Goal: Information Seeking & Learning: Learn about a topic

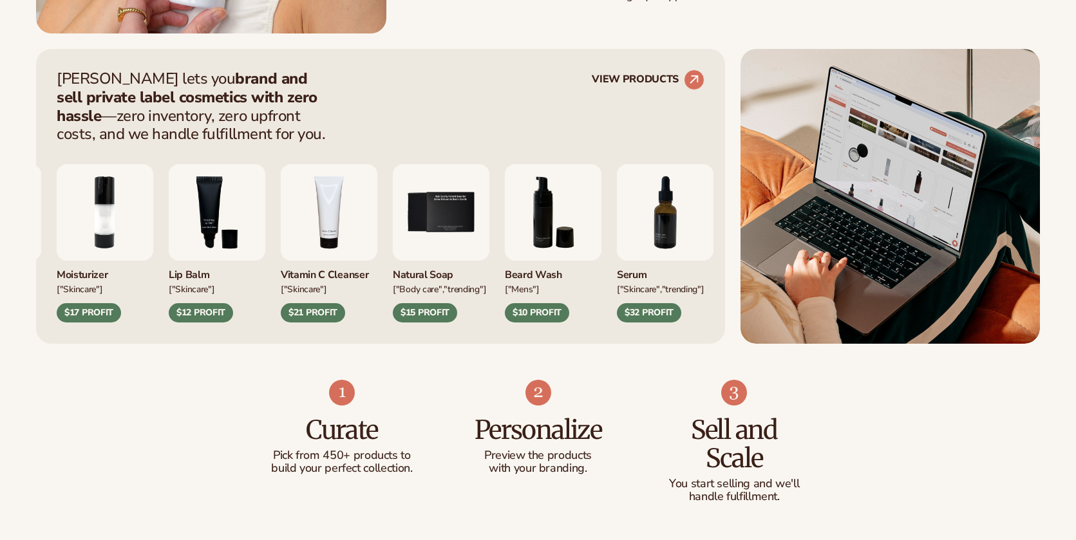
scroll to position [495, 0]
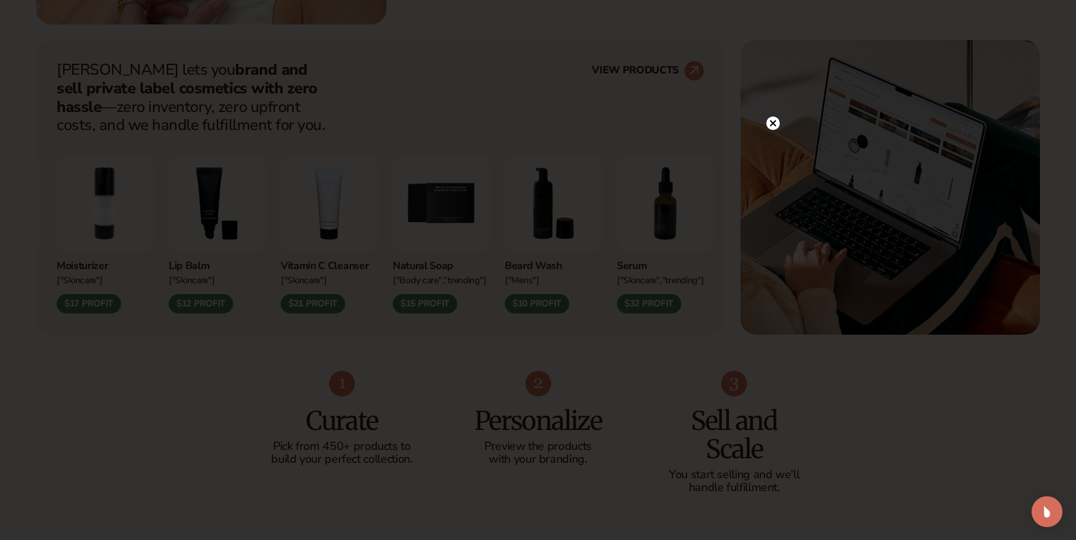
click at [774, 97] on div at bounding box center [538, 270] width 1076 height 540
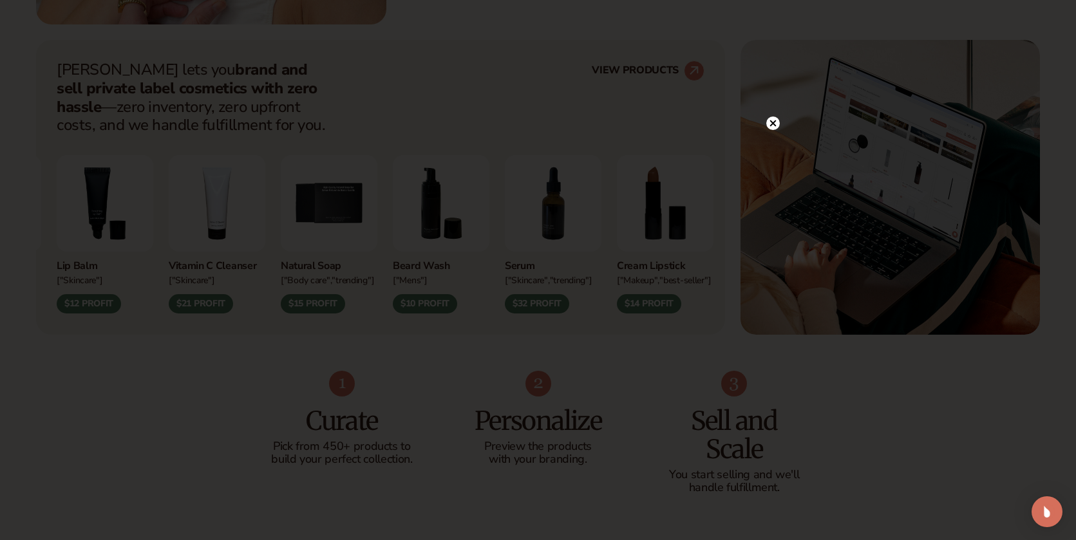
click at [773, 124] on icon at bounding box center [772, 123] width 6 height 6
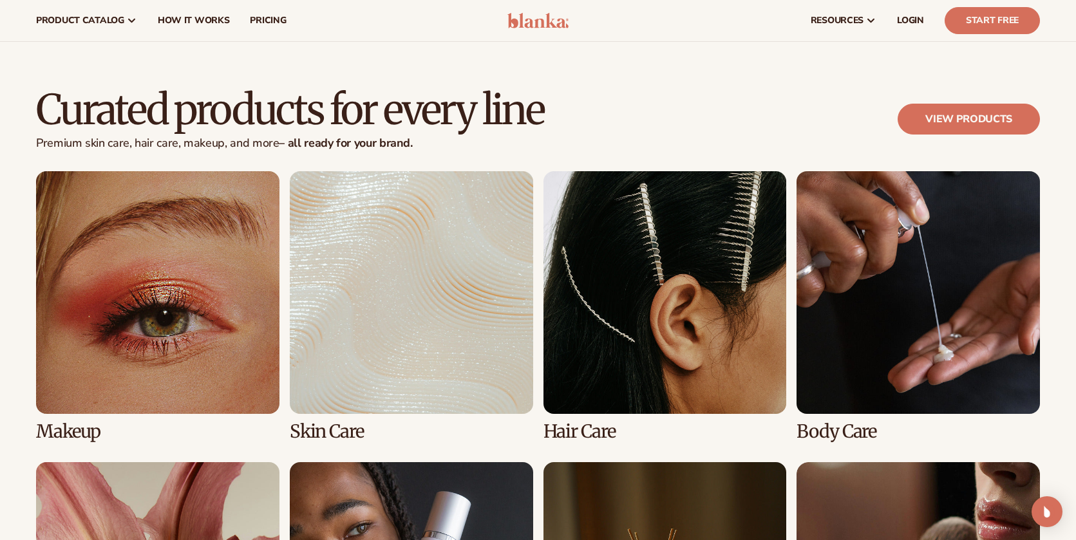
scroll to position [2342, 0]
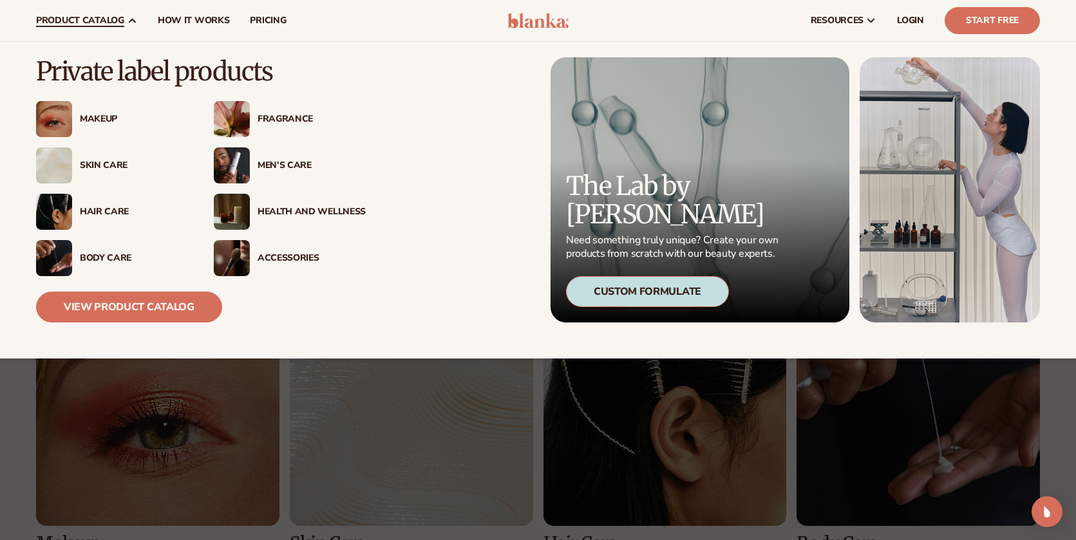
click at [292, 255] on div "Accessories" at bounding box center [312, 258] width 108 height 11
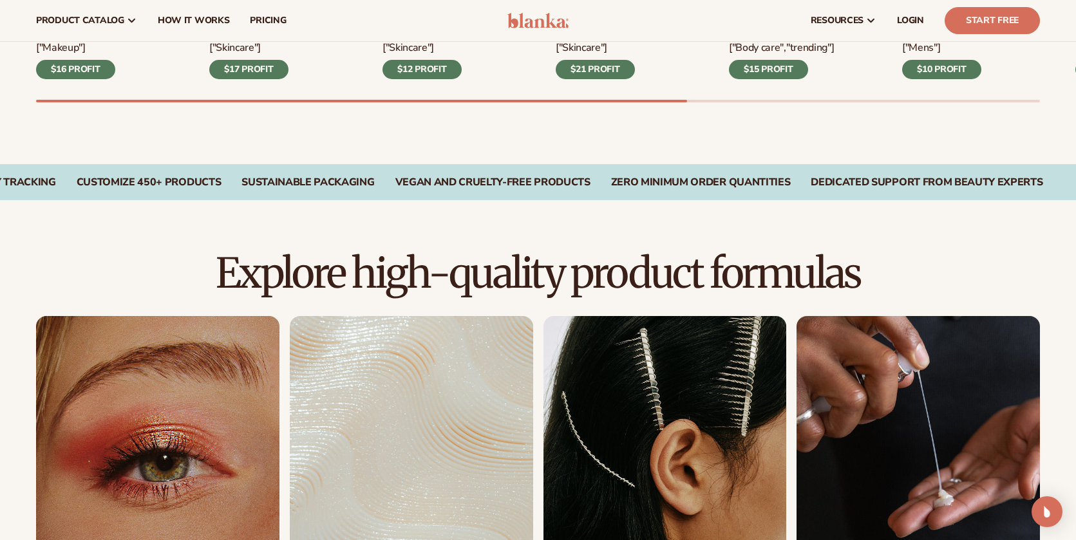
scroll to position [521, 0]
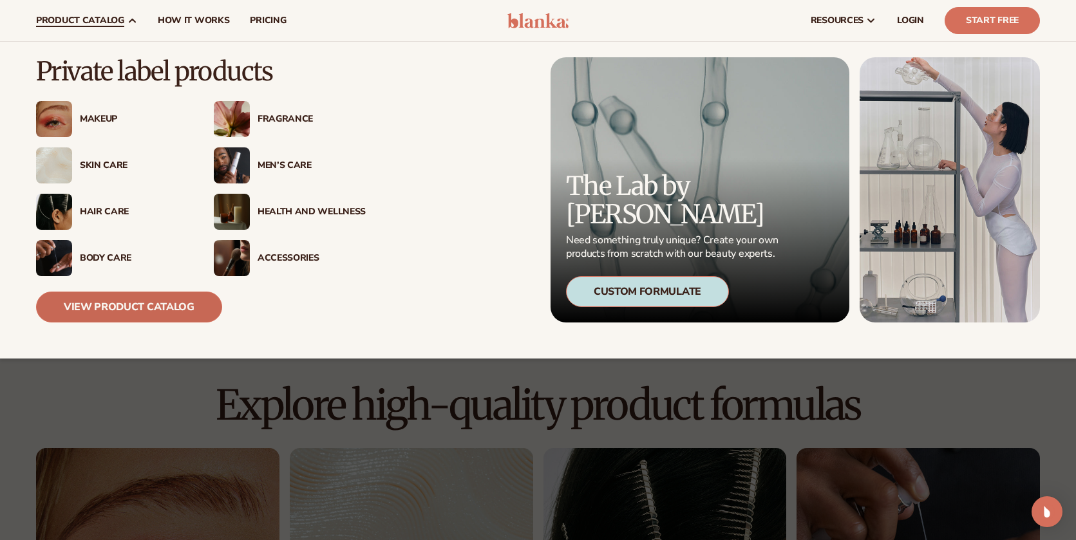
click at [171, 303] on link "View Product Catalog" at bounding box center [129, 307] width 186 height 31
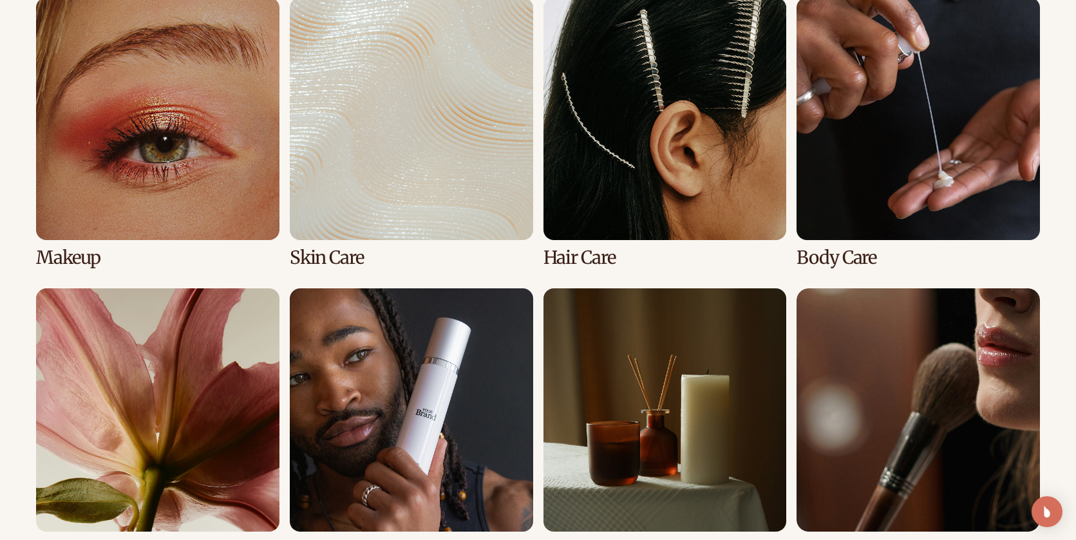
scroll to position [1244, 0]
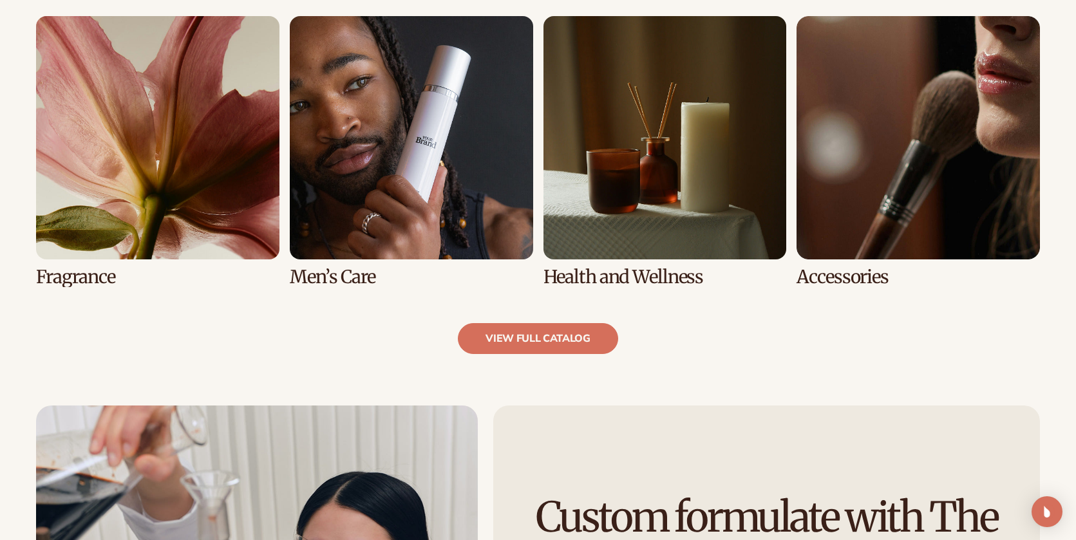
click at [898, 183] on link "8 / 8" at bounding box center [917, 151] width 243 height 271
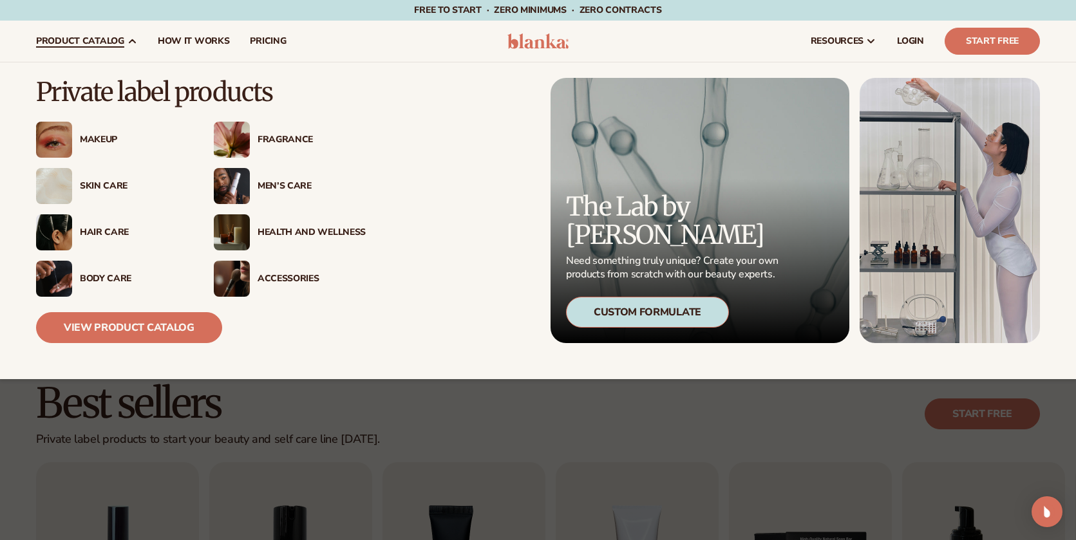
click at [270, 140] on div "Fragrance" at bounding box center [312, 140] width 108 height 11
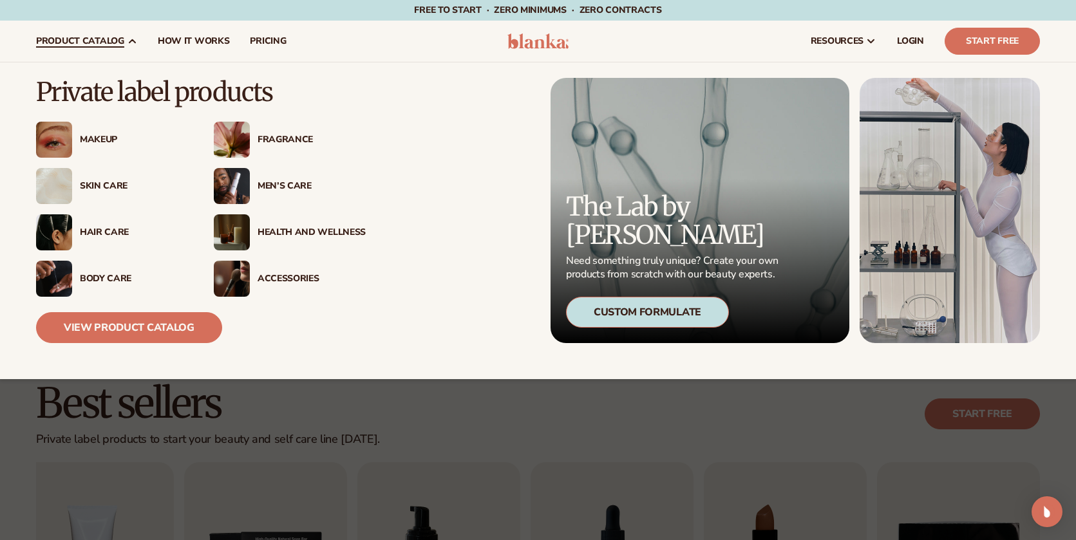
click at [238, 143] on img at bounding box center [232, 140] width 36 height 36
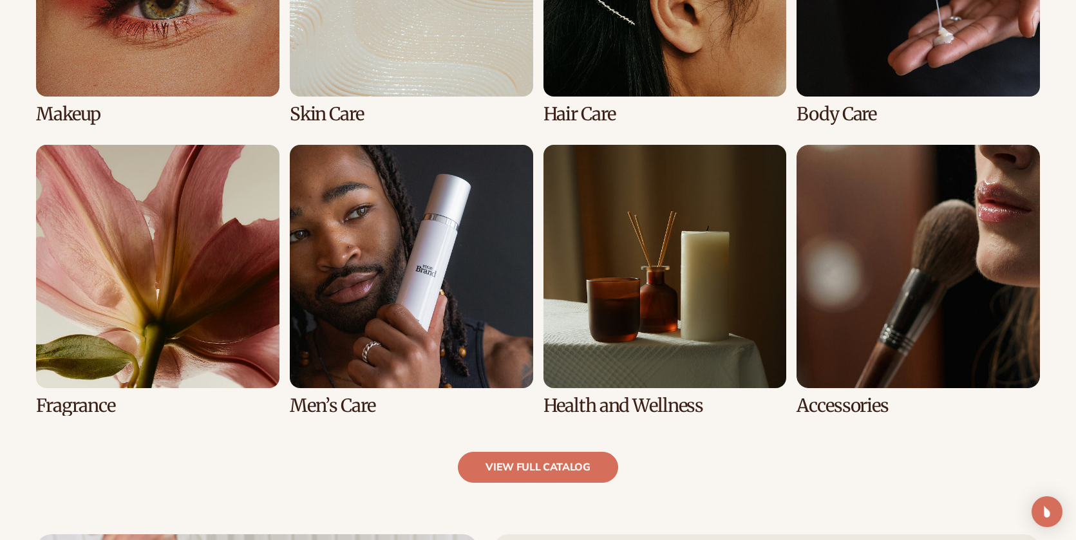
click at [149, 303] on link "5 / 8" at bounding box center [157, 280] width 243 height 271
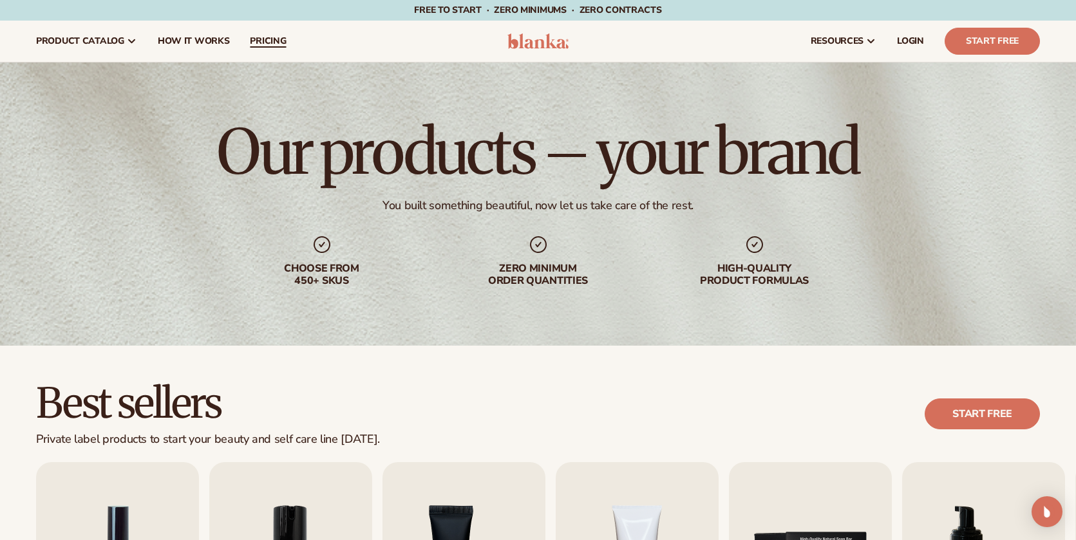
click at [272, 39] on span "pricing" at bounding box center [268, 41] width 36 height 10
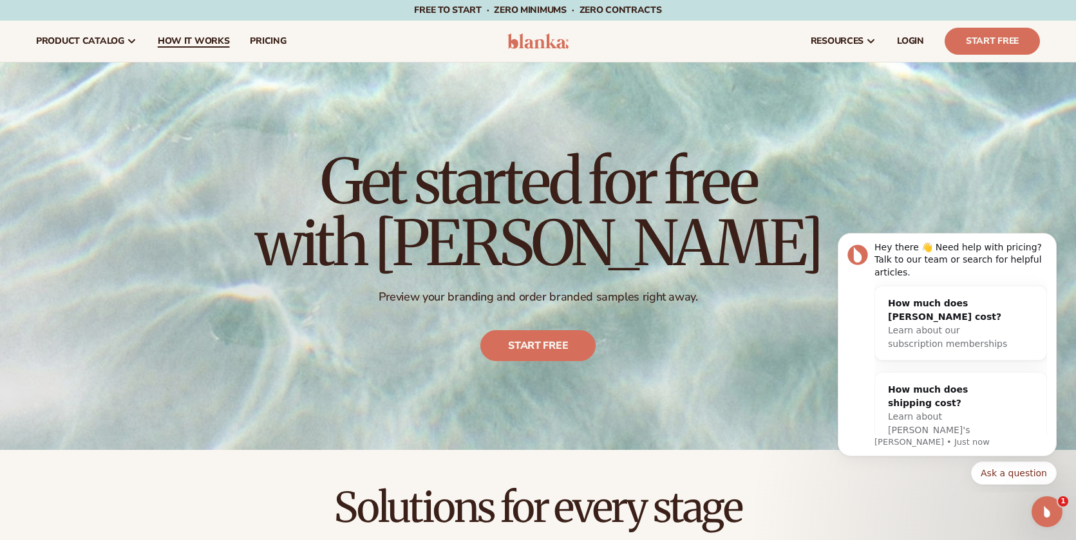
click at [194, 46] on span "How It Works" at bounding box center [194, 41] width 72 height 10
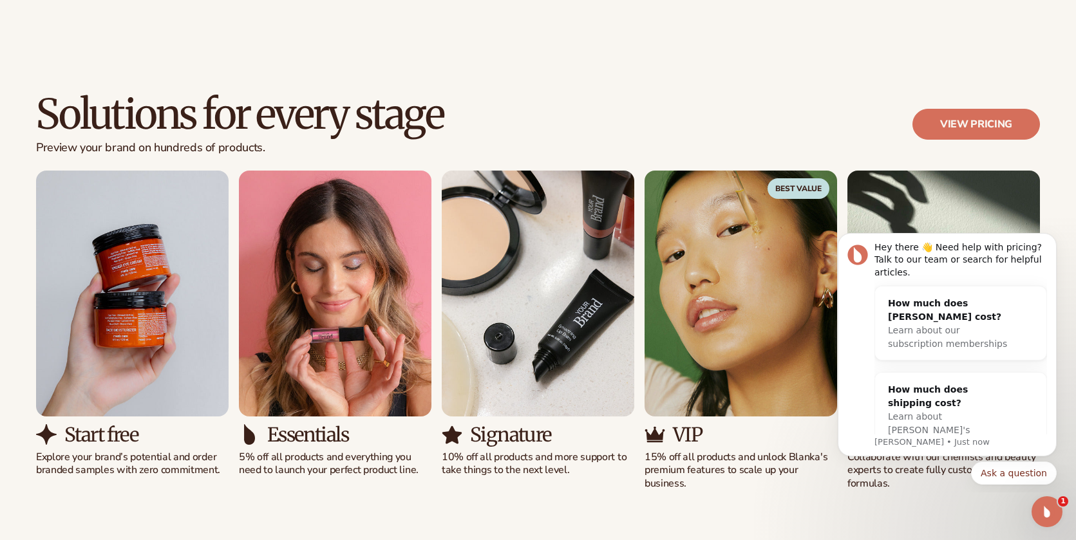
scroll to position [842, 0]
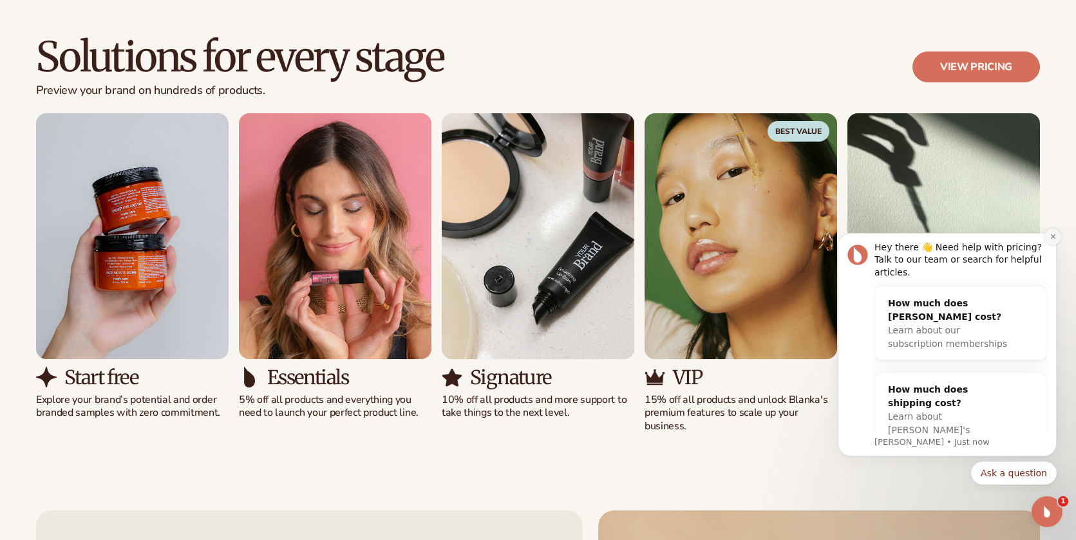
click at [1054, 236] on icon "Dismiss notification" at bounding box center [1052, 236] width 5 height 5
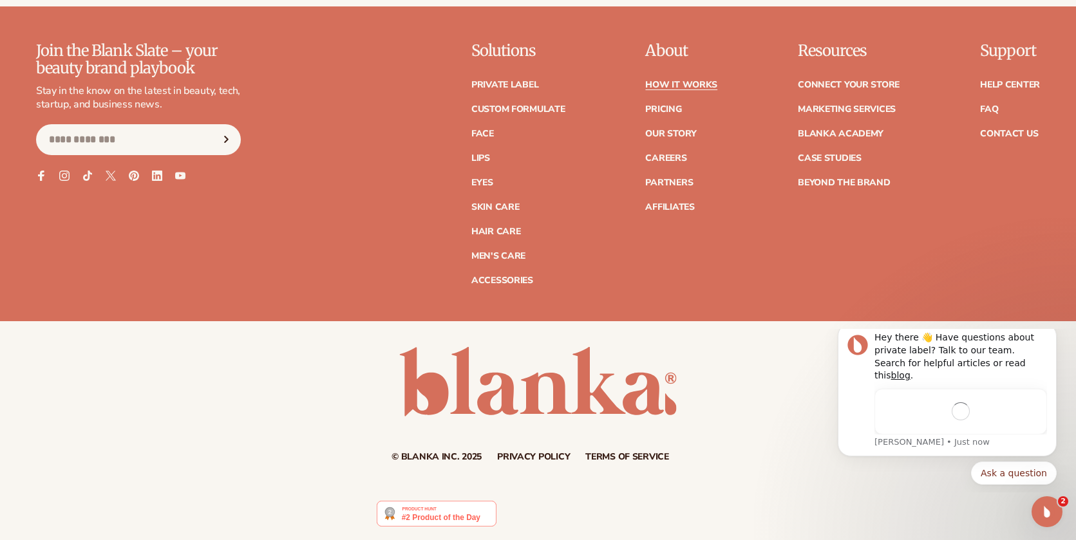
scroll to position [0, 0]
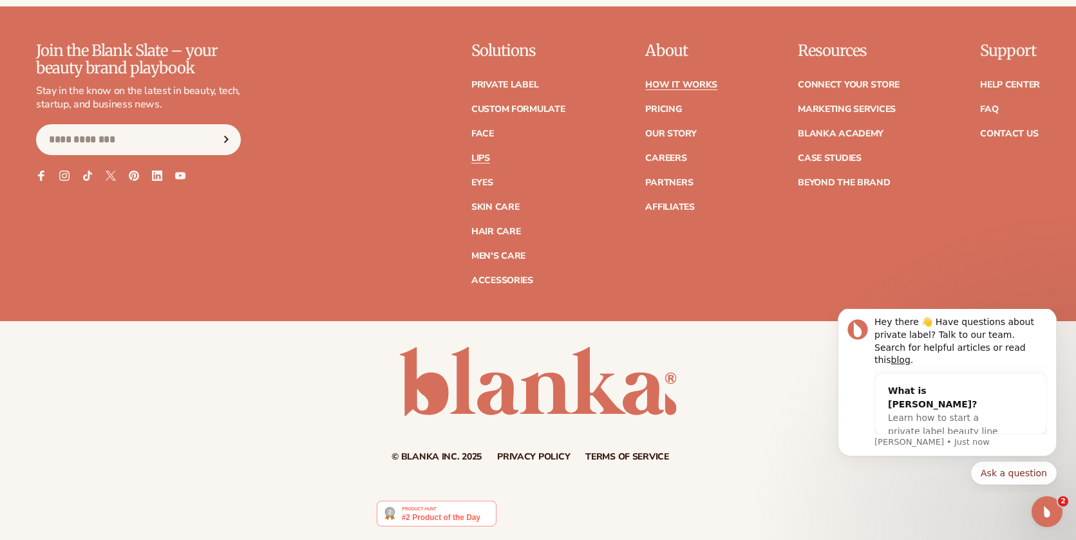
click at [480, 156] on link "Lips" at bounding box center [480, 158] width 19 height 9
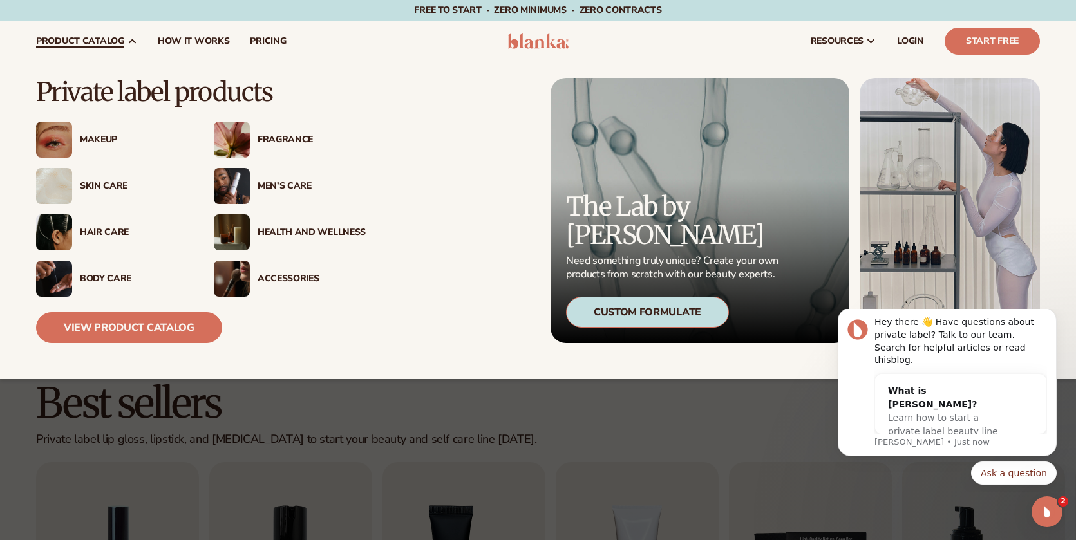
click at [265, 137] on div "Fragrance" at bounding box center [312, 140] width 108 height 11
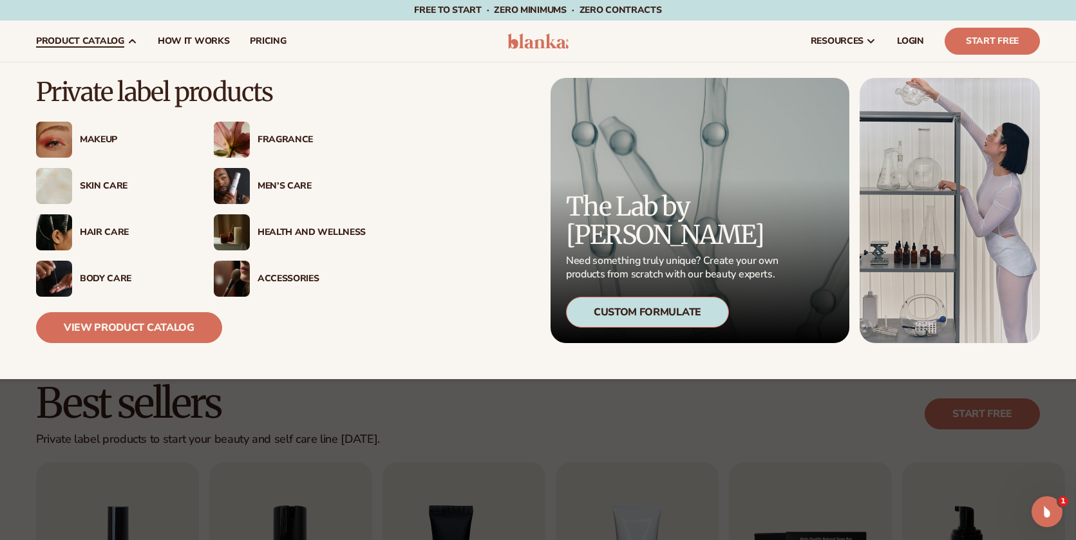
click at [105, 192] on div "Skin Care" at bounding box center [112, 186] width 152 height 36
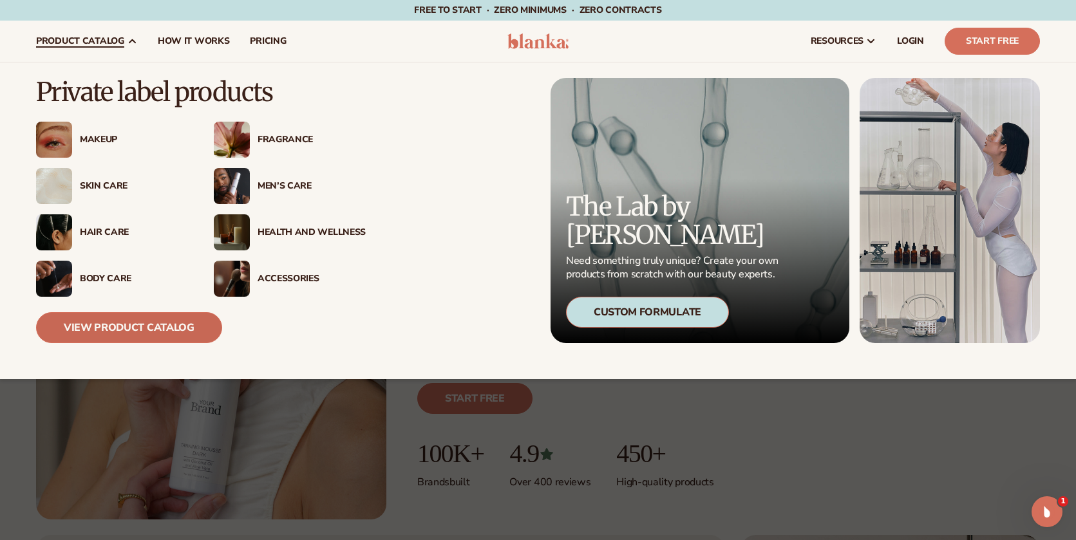
click at [106, 331] on link "View Product Catalog" at bounding box center [129, 327] width 186 height 31
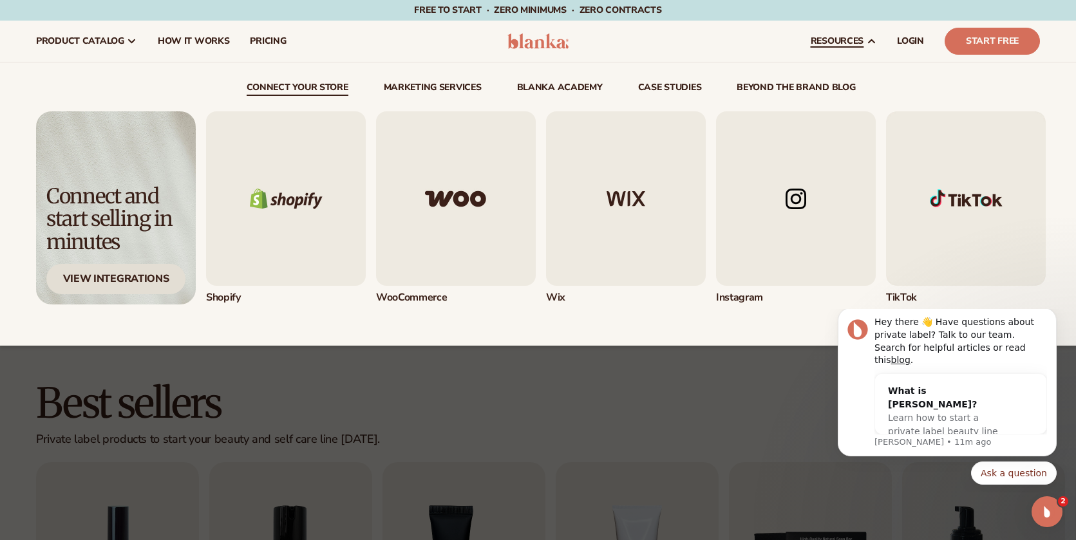
click at [121, 279] on div "View Integrations" at bounding box center [115, 279] width 139 height 30
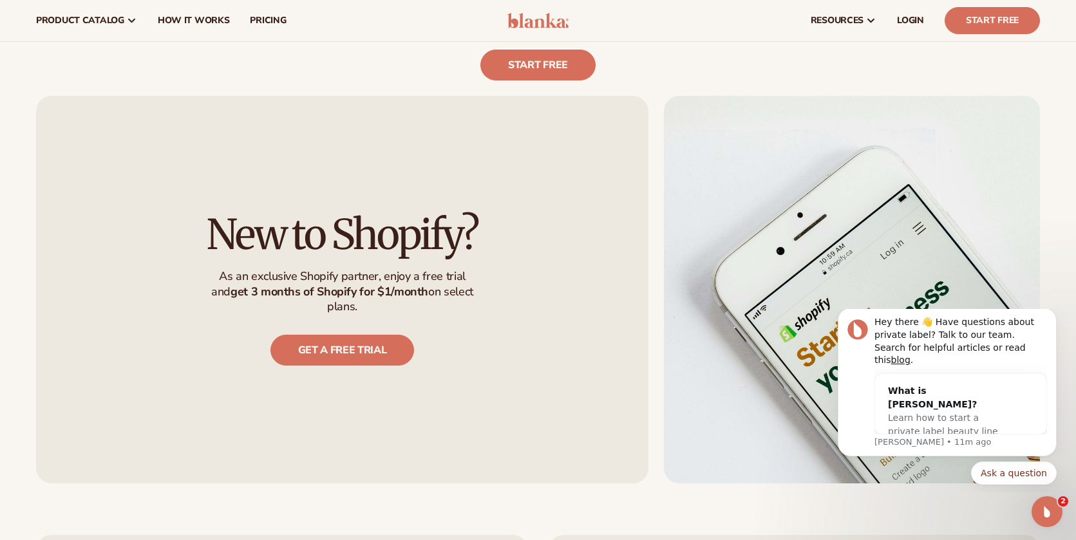
scroll to position [503, 0]
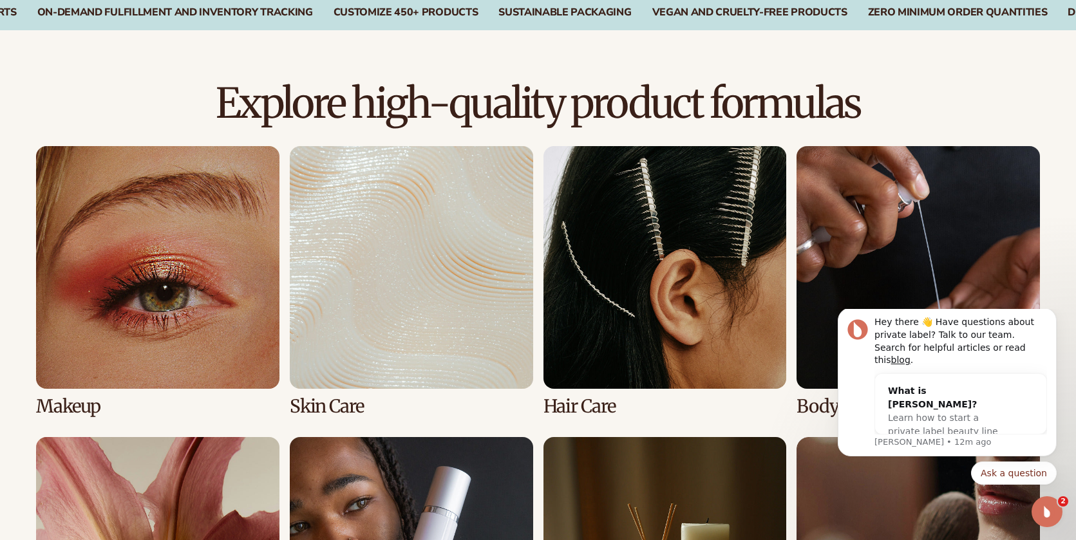
scroll to position [928, 0]
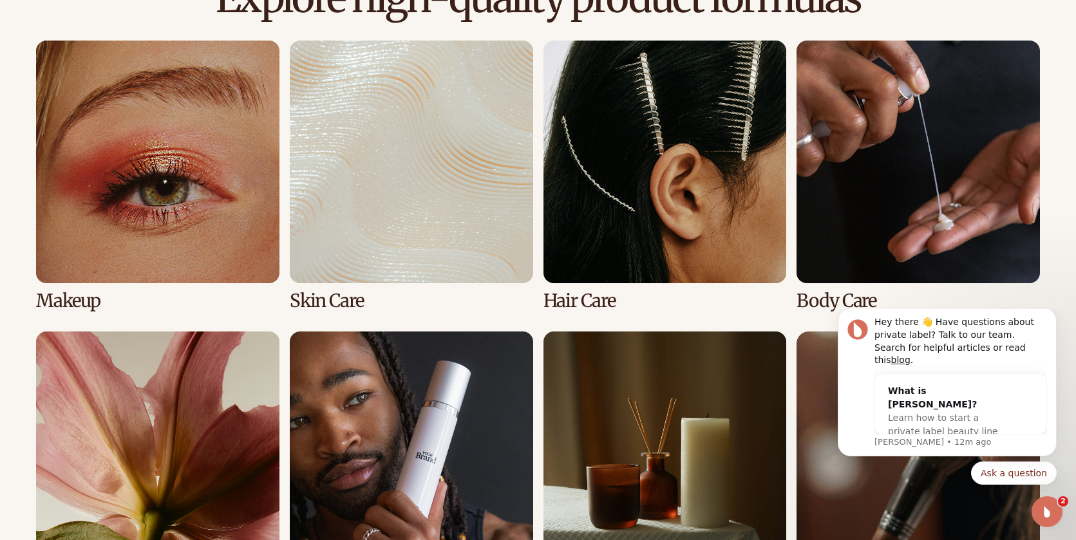
click at [381, 236] on link "2 / 8" at bounding box center [411, 176] width 243 height 271
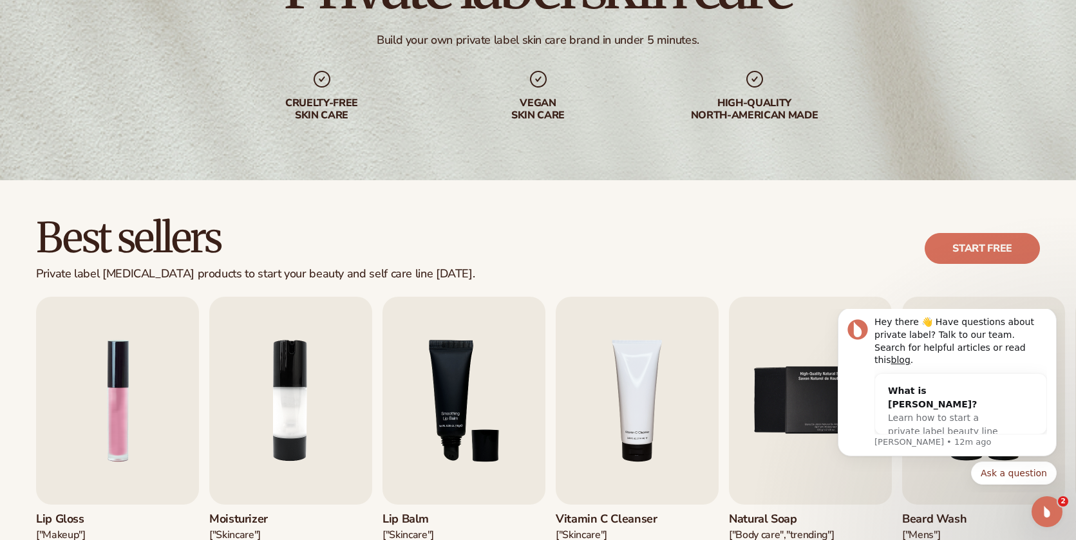
scroll to position [462, 0]
